Goal: Task Accomplishment & Management: Manage account settings

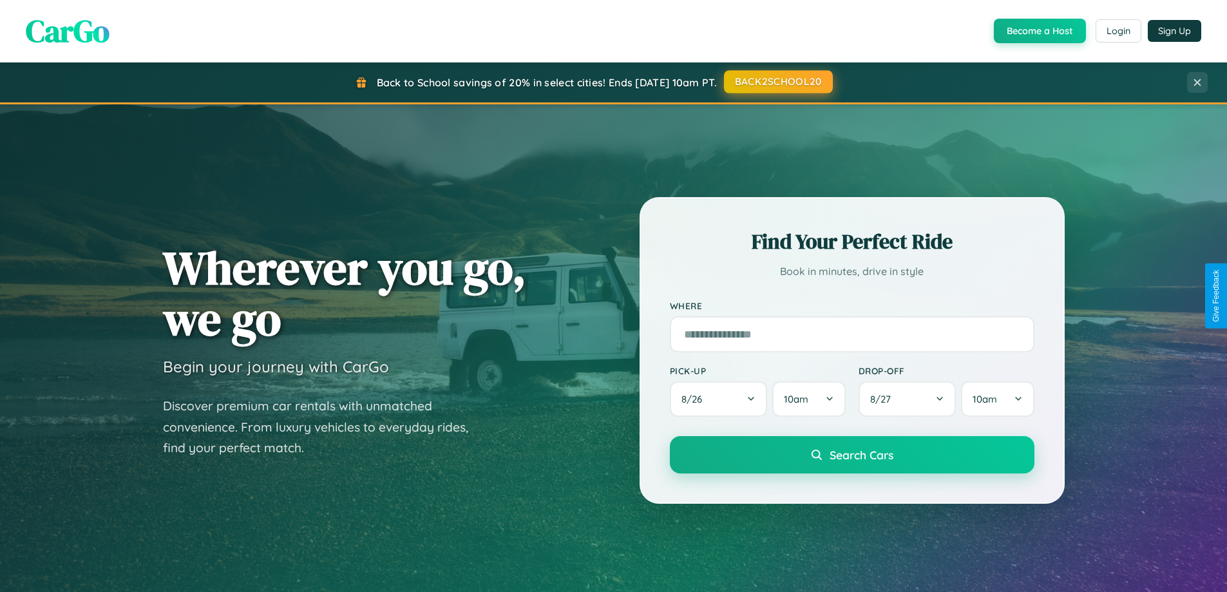
click at [777, 82] on button "BACK2SCHOOL20" at bounding box center [778, 81] width 109 height 23
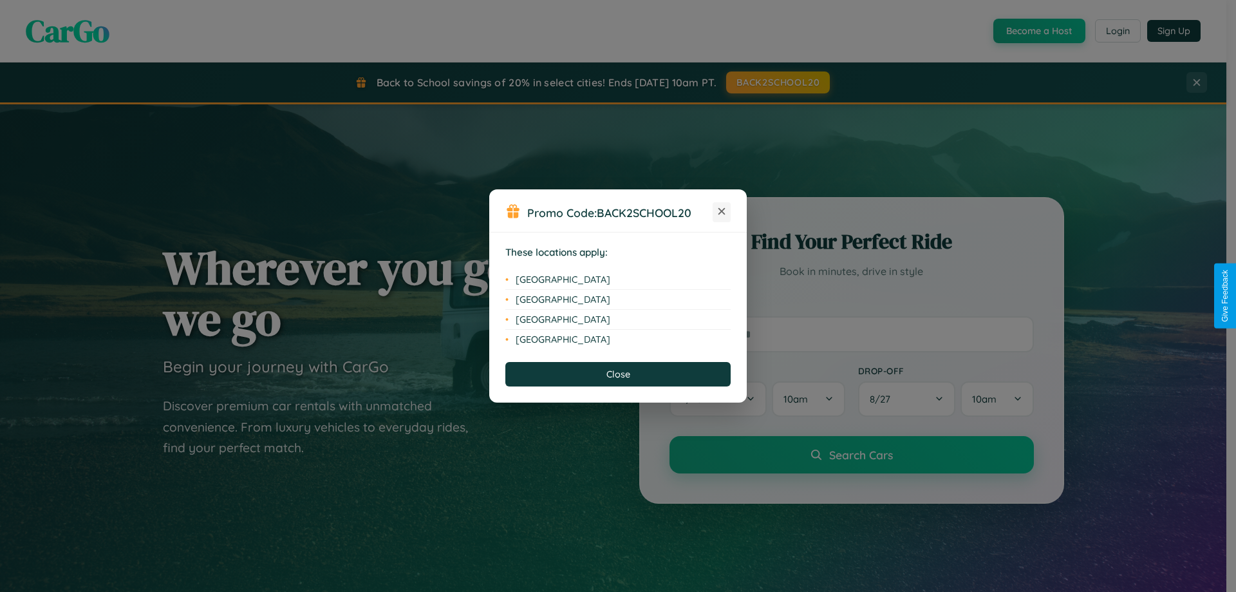
click at [722, 212] on icon at bounding box center [722, 211] width 7 height 7
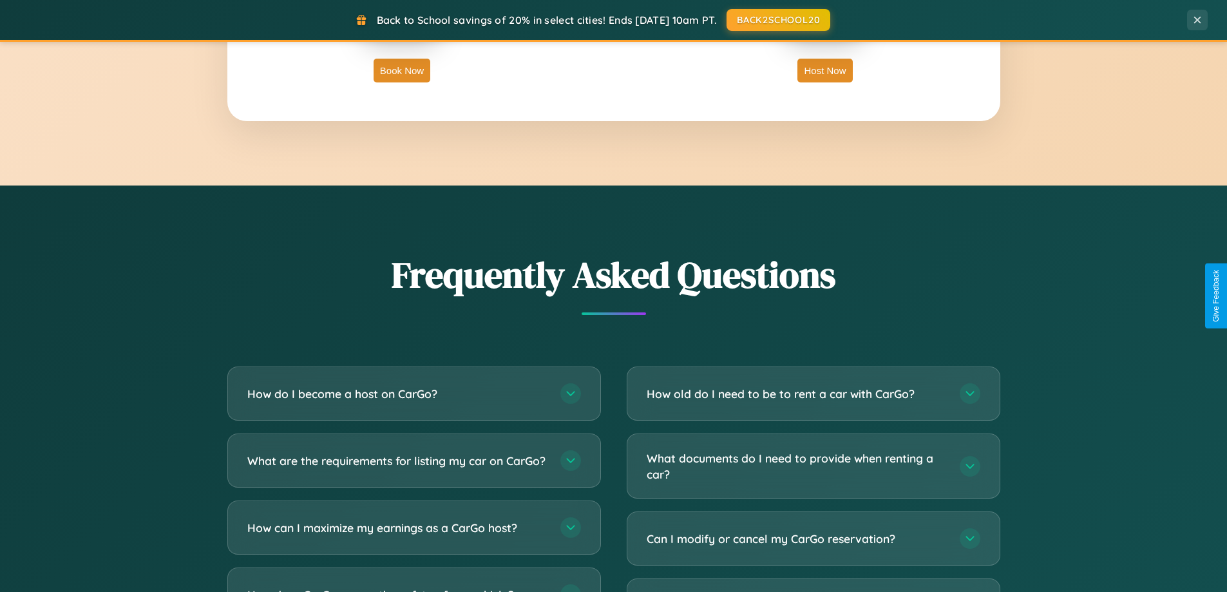
scroll to position [2478, 0]
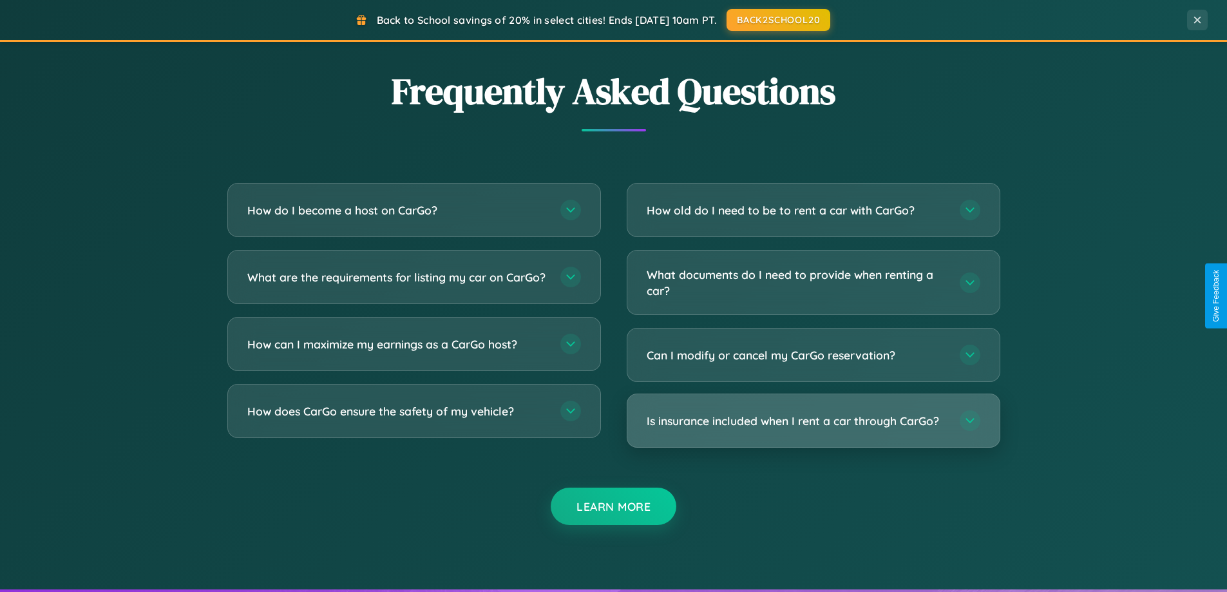
click at [813, 421] on h3 "Is insurance included when I rent a car through CarGo?" at bounding box center [796, 421] width 300 height 16
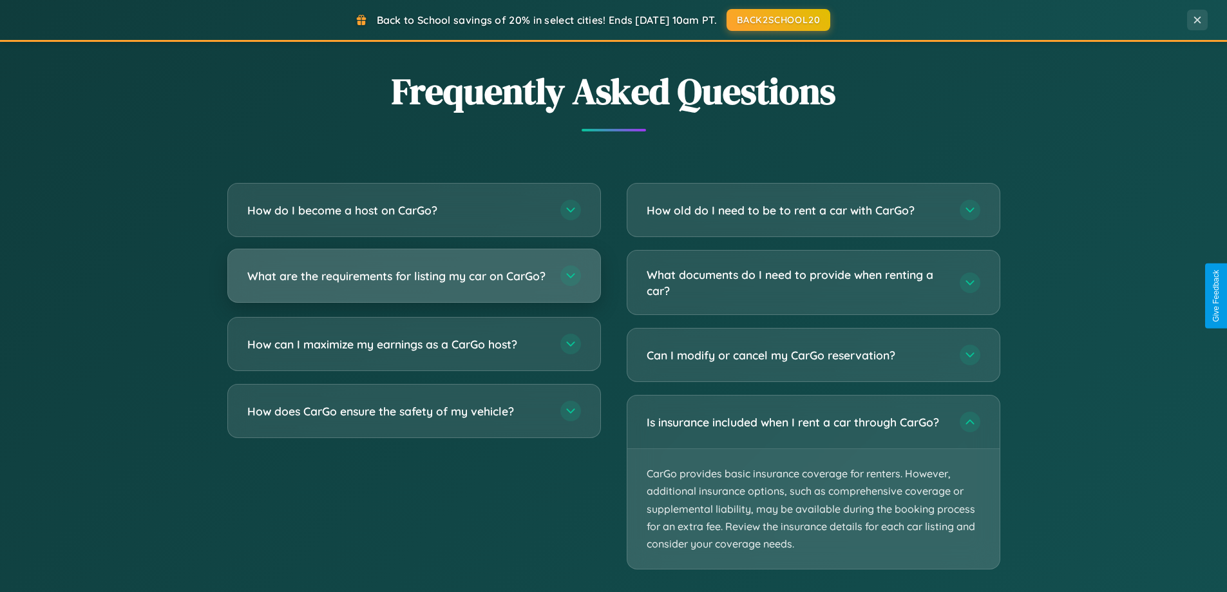
click at [413, 282] on h3 "What are the requirements for listing my car on CarGo?" at bounding box center [397, 276] width 300 height 16
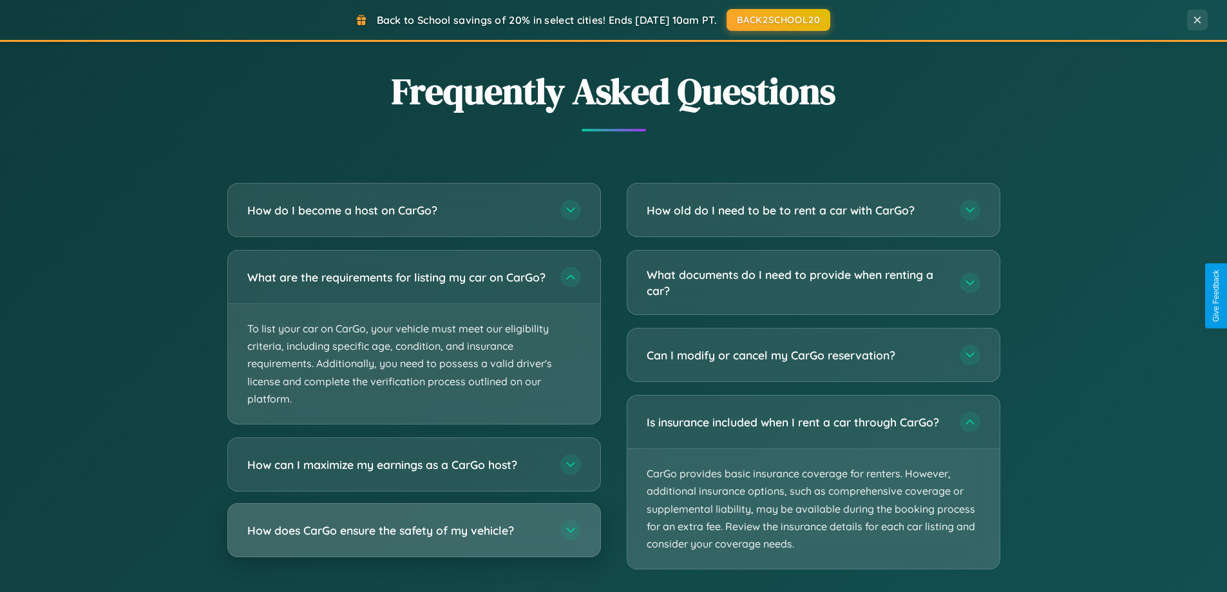
click at [413, 538] on h3 "How does CarGo ensure the safety of my vehicle?" at bounding box center [397, 530] width 300 height 16
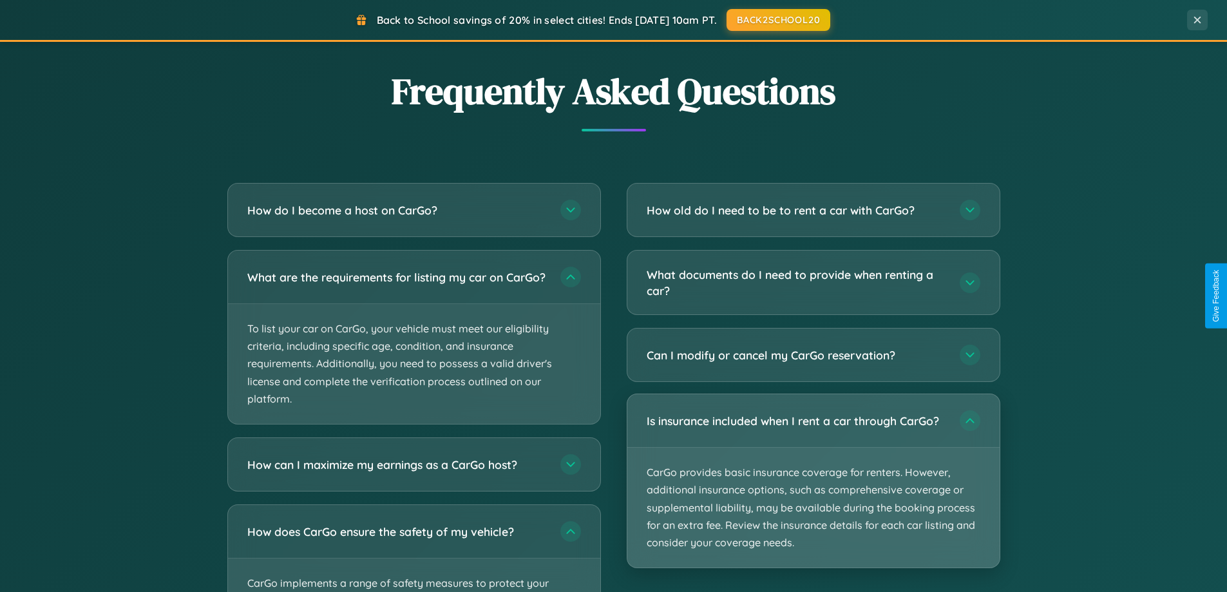
click at [813, 482] on p "CarGo provides basic insurance coverage for renters. However, additional insura…" at bounding box center [813, 508] width 372 height 120
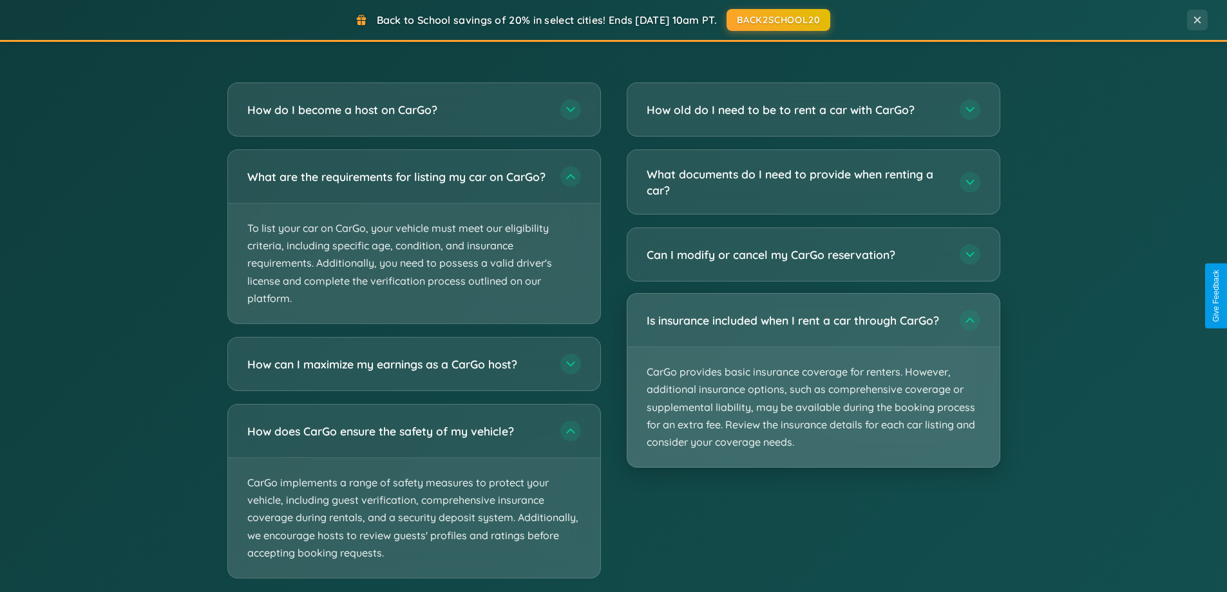
scroll to position [2344, 0]
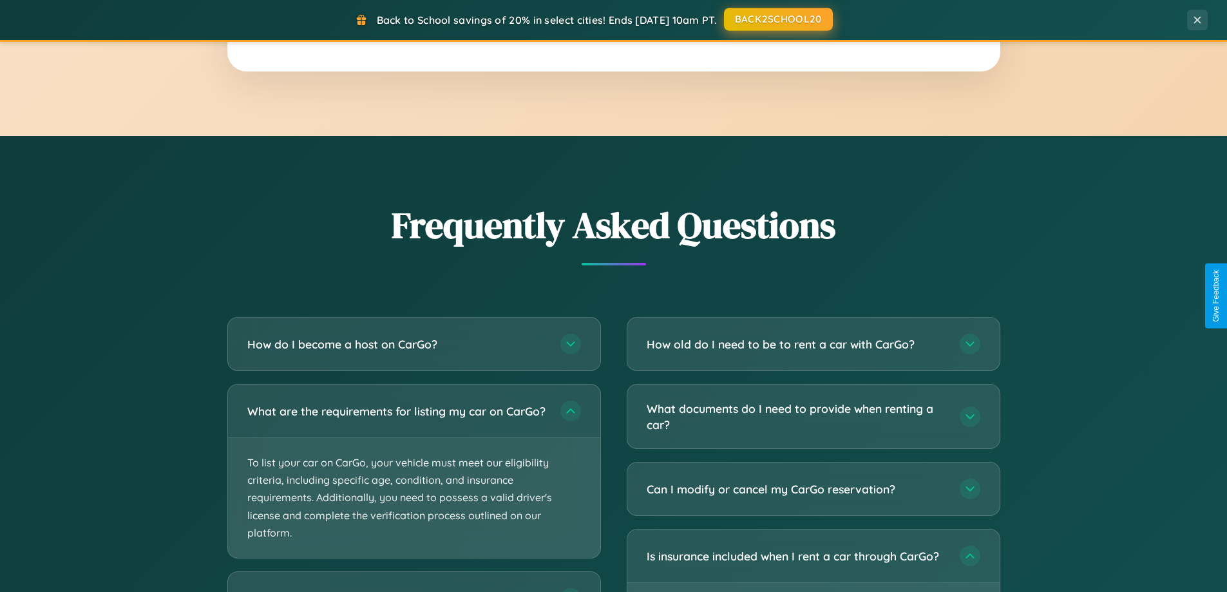
click at [777, 19] on button "BACK2SCHOOL20" at bounding box center [778, 19] width 109 height 23
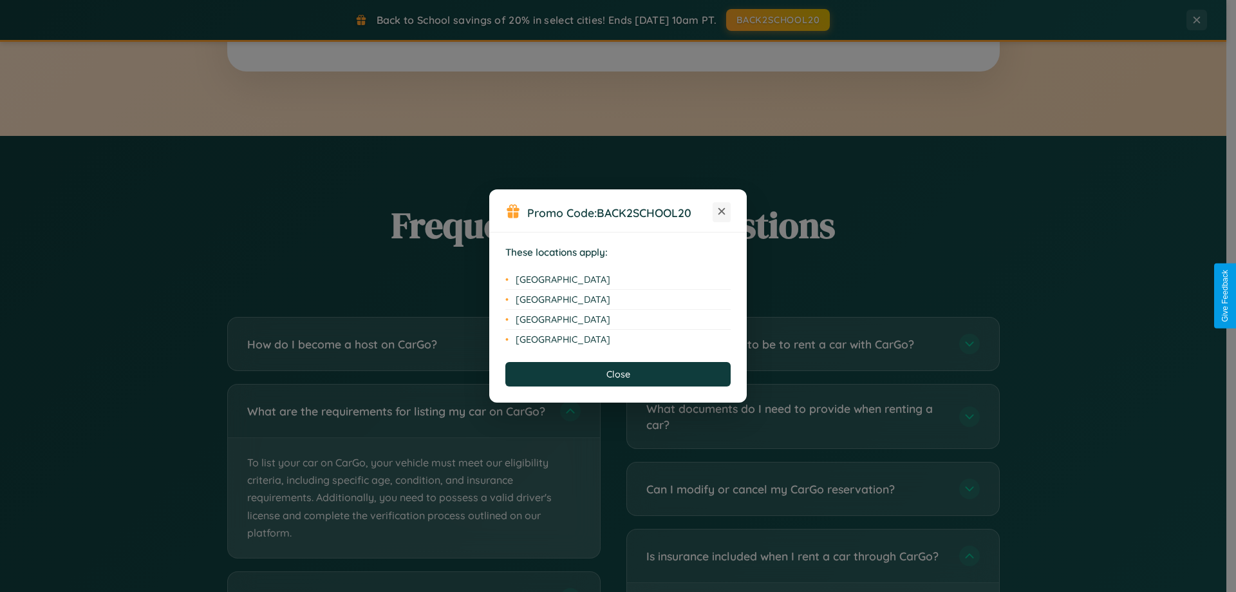
click at [722, 212] on icon at bounding box center [722, 211] width 7 height 7
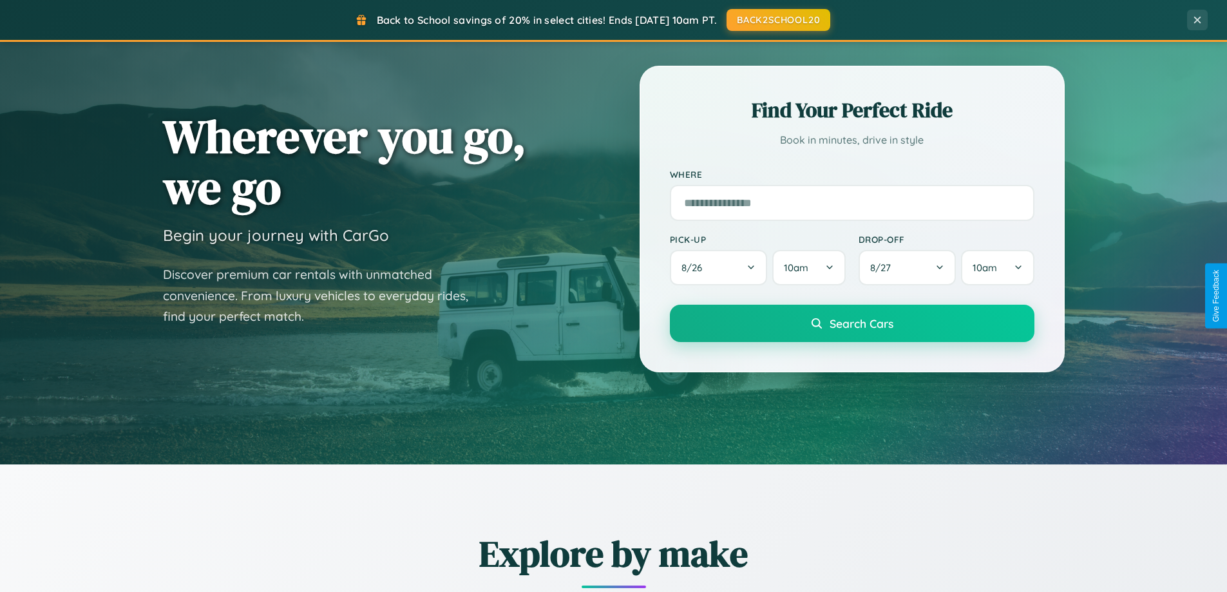
scroll to position [0, 0]
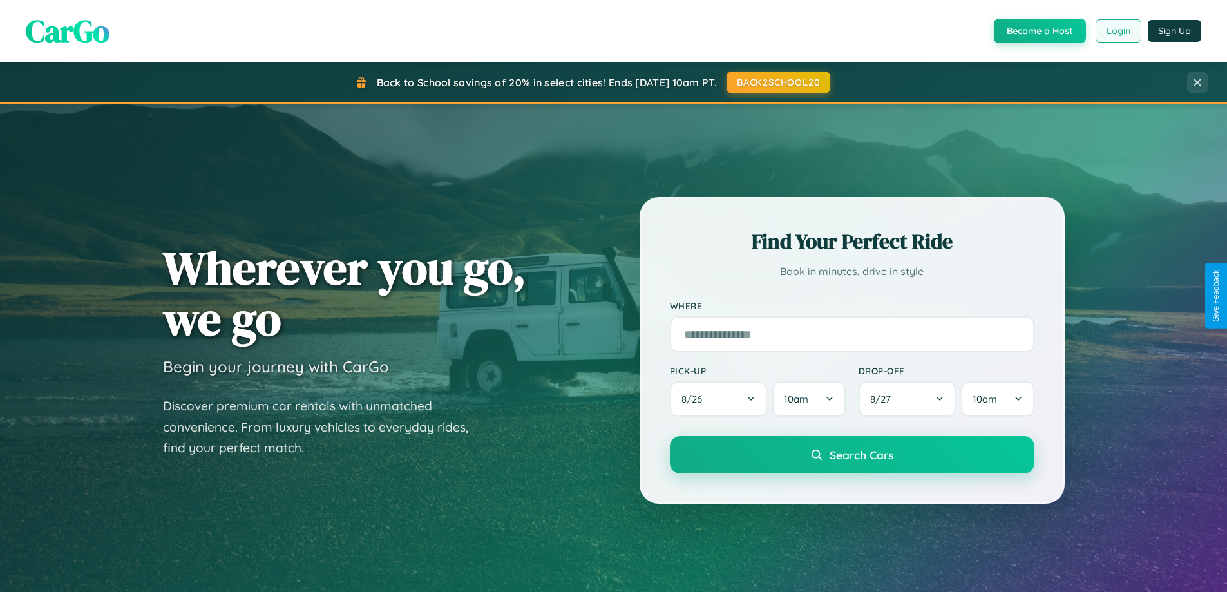
click at [1117, 31] on button "Login" at bounding box center [1118, 30] width 46 height 23
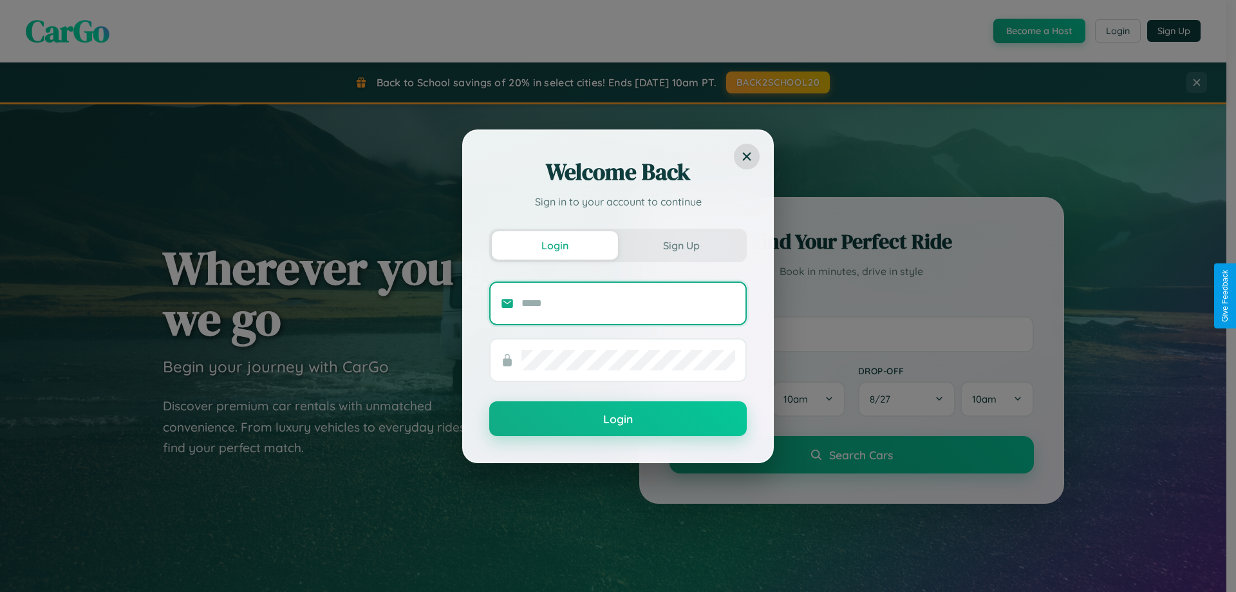
click at [628, 303] on input "text" at bounding box center [629, 303] width 214 height 21
type input "**********"
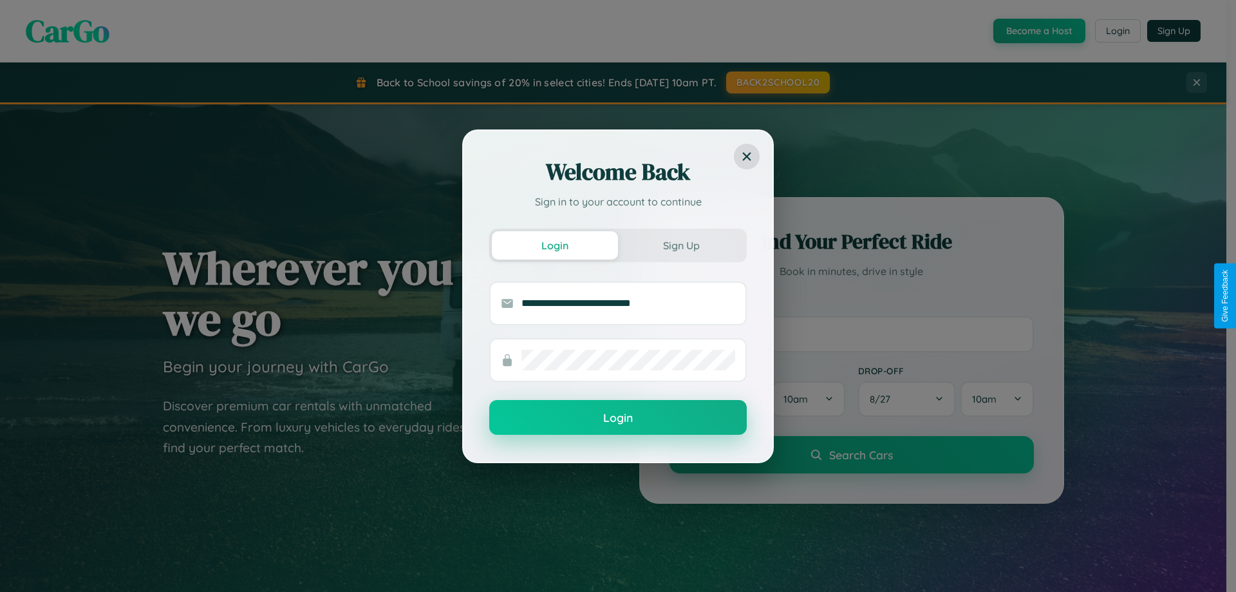
click at [618, 417] on button "Login" at bounding box center [618, 417] width 258 height 35
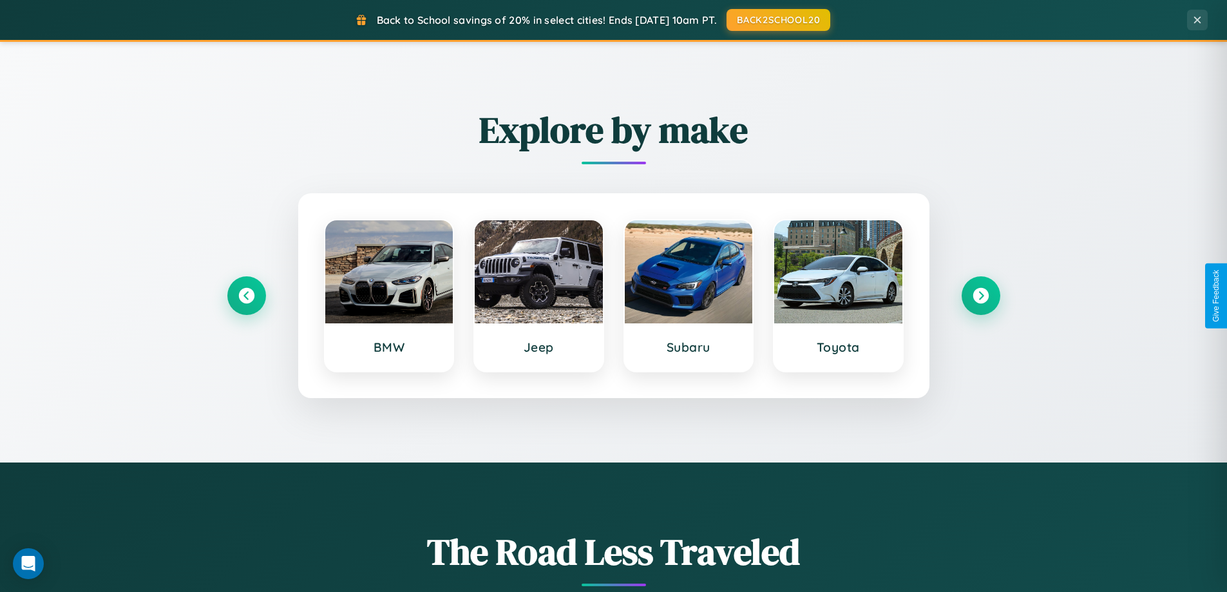
scroll to position [38, 0]
